Goal: Navigation & Orientation: Go to known website

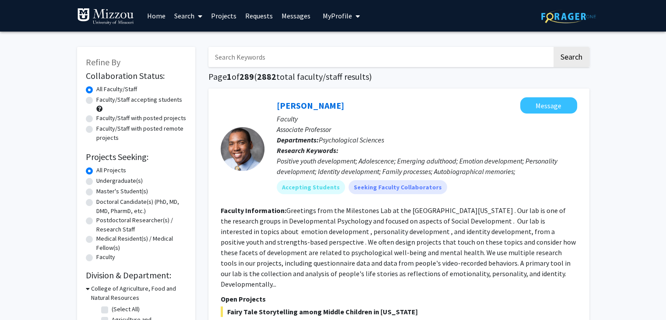
click at [94, 17] on img at bounding box center [105, 17] width 57 height 18
click at [553, 13] on img at bounding box center [568, 17] width 55 height 14
click at [106, 14] on img at bounding box center [105, 17] width 57 height 18
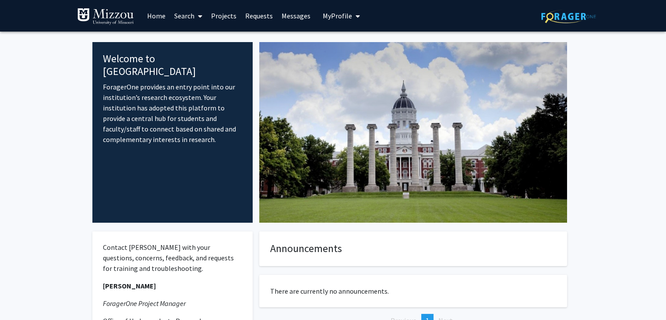
click at [178, 19] on link "Search" at bounding box center [188, 15] width 37 height 31
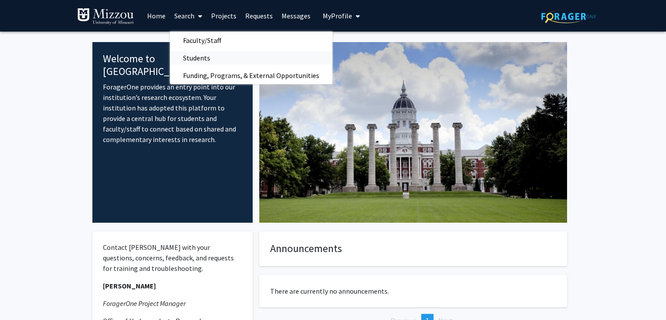
click at [201, 51] on span "Students" at bounding box center [196, 58] width 53 height 18
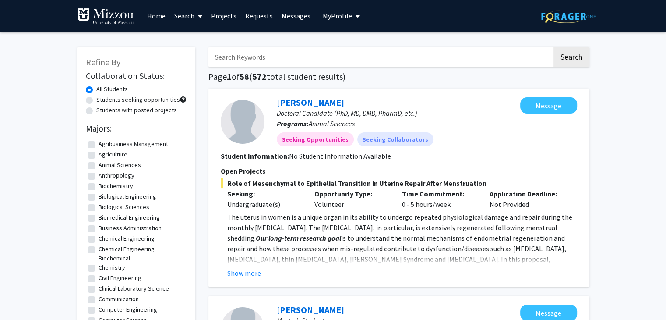
click at [122, 20] on img at bounding box center [105, 17] width 57 height 18
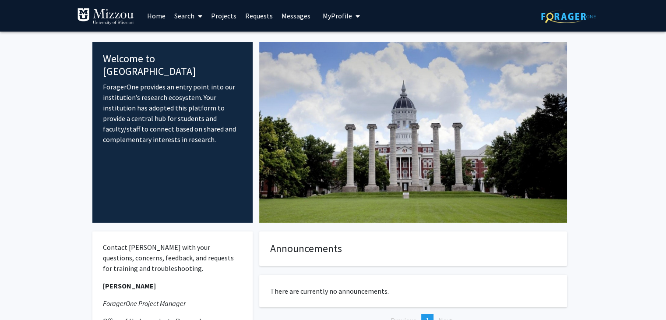
click at [220, 18] on link "Projects" at bounding box center [224, 15] width 34 height 31
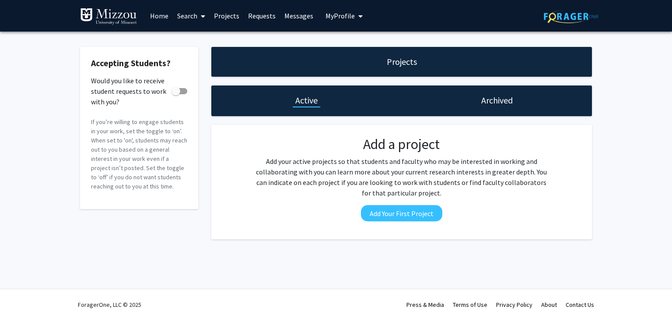
click at [156, 17] on link "Home" at bounding box center [159, 15] width 27 height 31
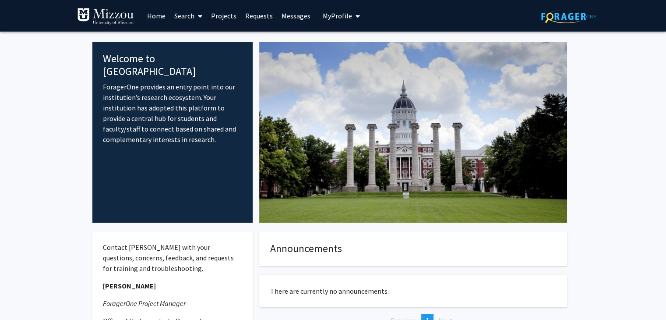
click at [196, 20] on span at bounding box center [198, 16] width 8 height 31
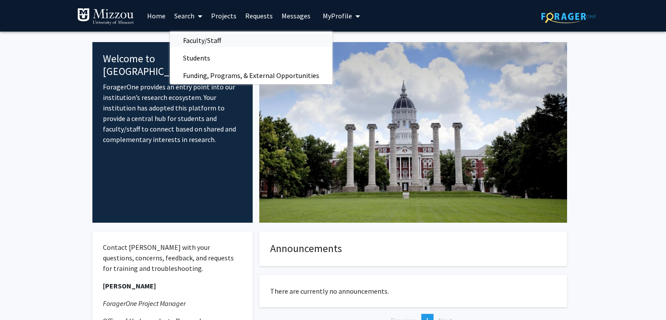
click at [200, 41] on span "Faculty/Staff" at bounding box center [202, 41] width 64 height 18
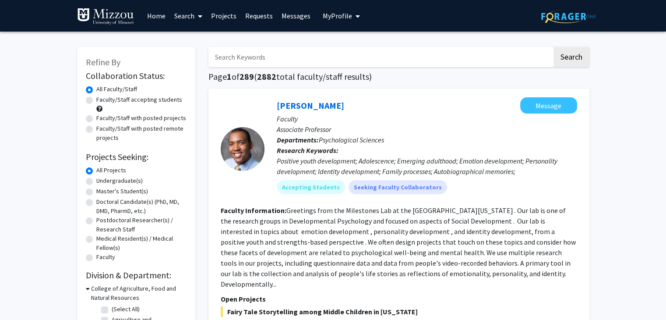
click at [280, 18] on link "Messages" at bounding box center [296, 15] width 38 height 31
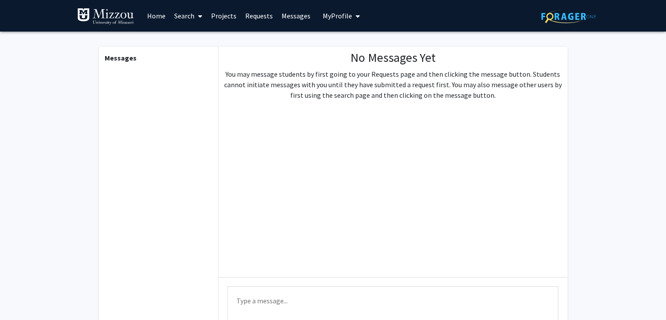
click at [255, 18] on link "Requests" at bounding box center [259, 15] width 36 height 31
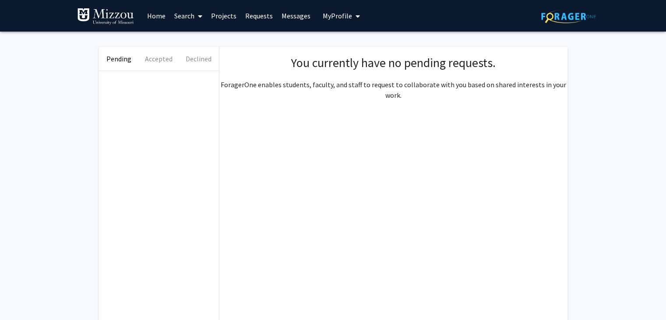
click at [220, 14] on link "Projects" at bounding box center [224, 15] width 34 height 31
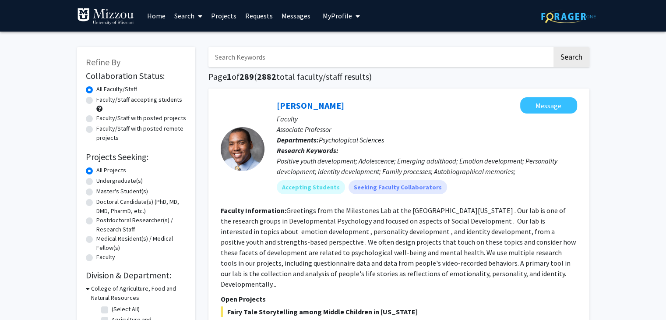
click at [122, 12] on img at bounding box center [105, 17] width 57 height 18
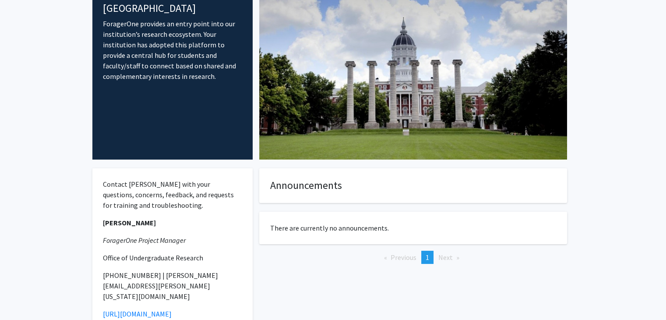
scroll to position [116, 0]
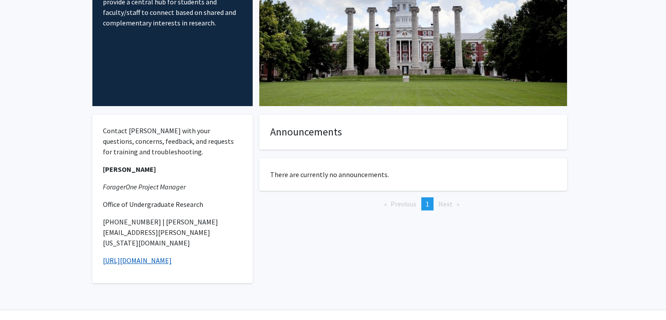
click at [145, 256] on link "https://mizzou.us/F1" at bounding box center [137, 260] width 69 height 9
drag, startPoint x: 177, startPoint y: 239, endPoint x: 101, endPoint y: 243, distance: 76.3
click at [101, 243] on div "Contact Katie Palmer with your questions, concerns, feedback, and requests for …" at bounding box center [172, 199] width 161 height 168
copy link "https://mizzou.us/F1"
